Goal: Register for event/course

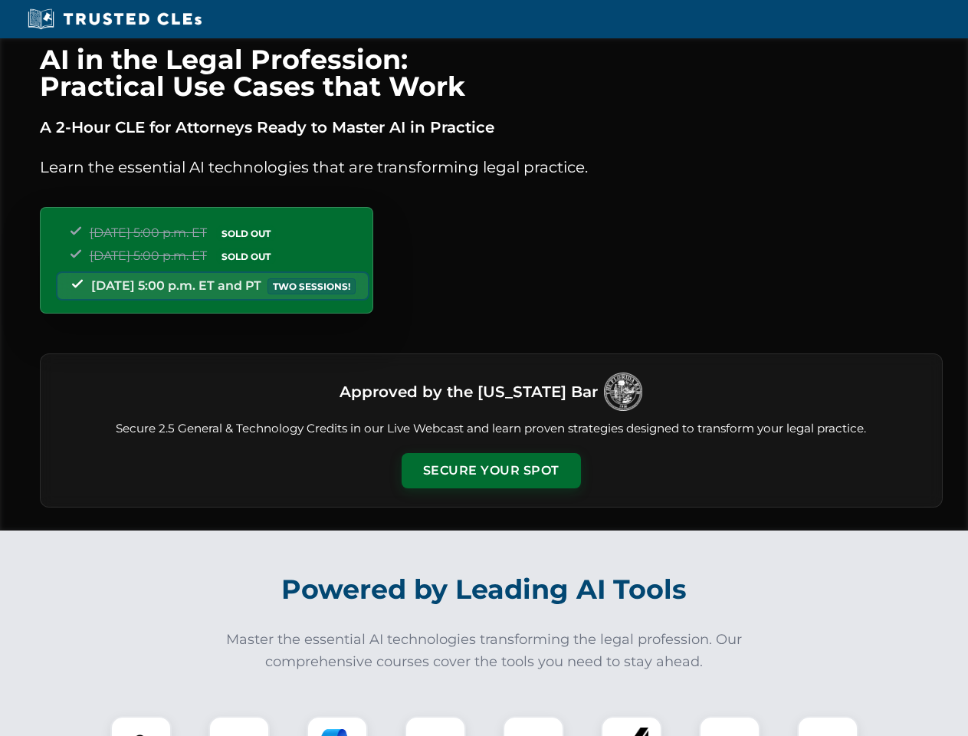
click at [490, 471] on button "Secure Your Spot" at bounding box center [491, 470] width 179 height 35
click at [141, 726] on img at bounding box center [141, 746] width 44 height 44
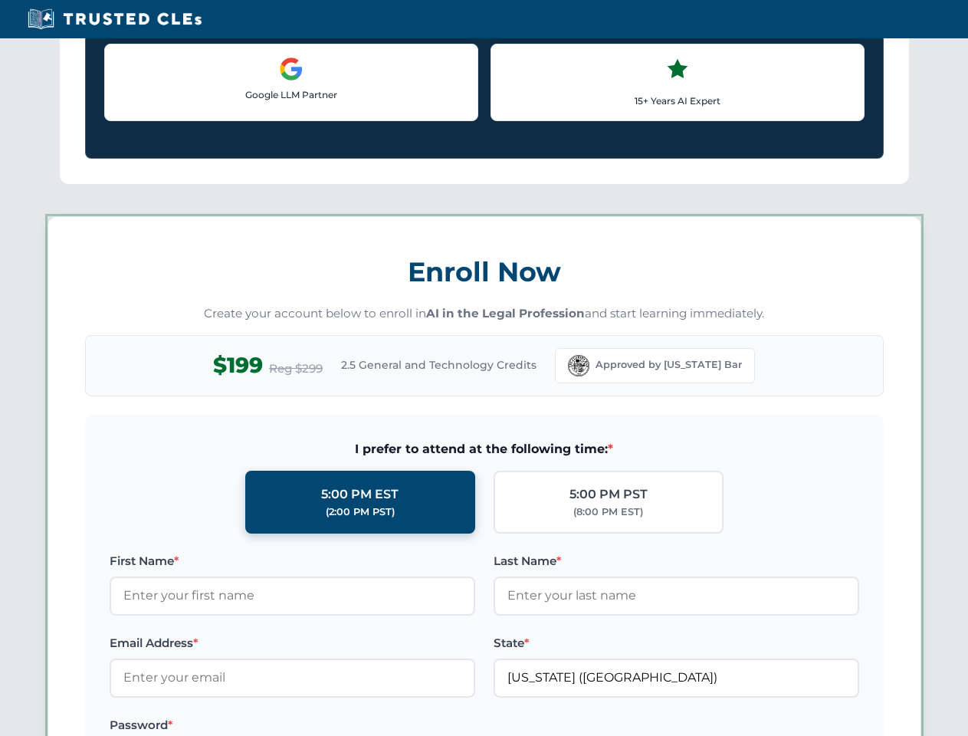
click at [337, 726] on label "Password *" at bounding box center [293, 725] width 366 height 18
